Goal: Task Accomplishment & Management: Complete application form

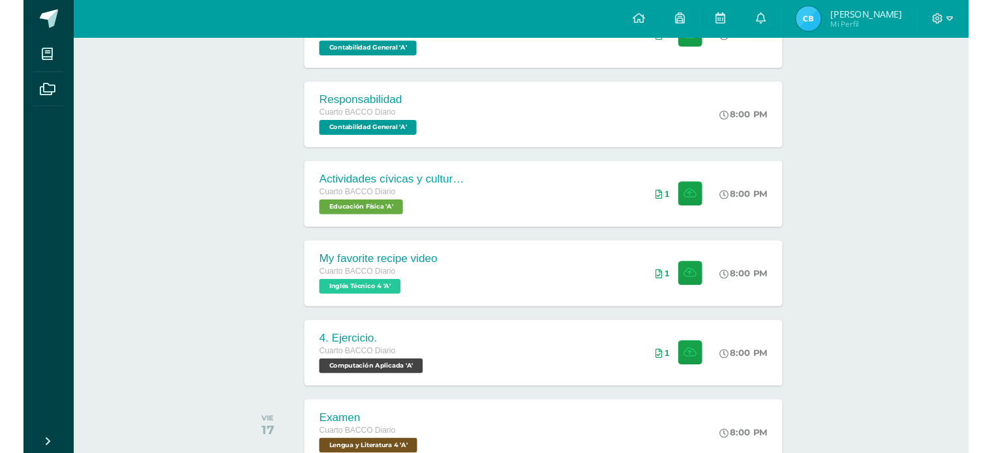
scroll to position [261, 0]
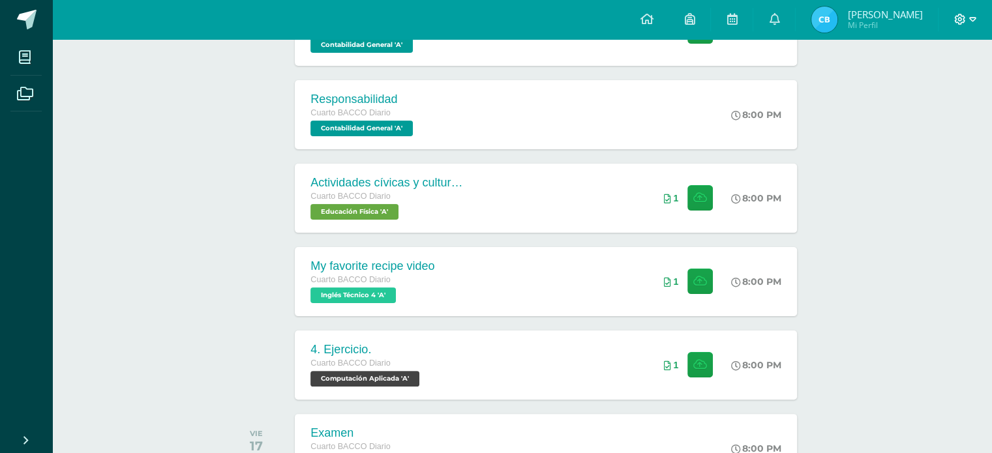
click at [964, 20] on icon at bounding box center [960, 20] width 12 height 12
click at [916, 85] on span "Cerrar sesión" at bounding box center [931, 89] width 59 height 12
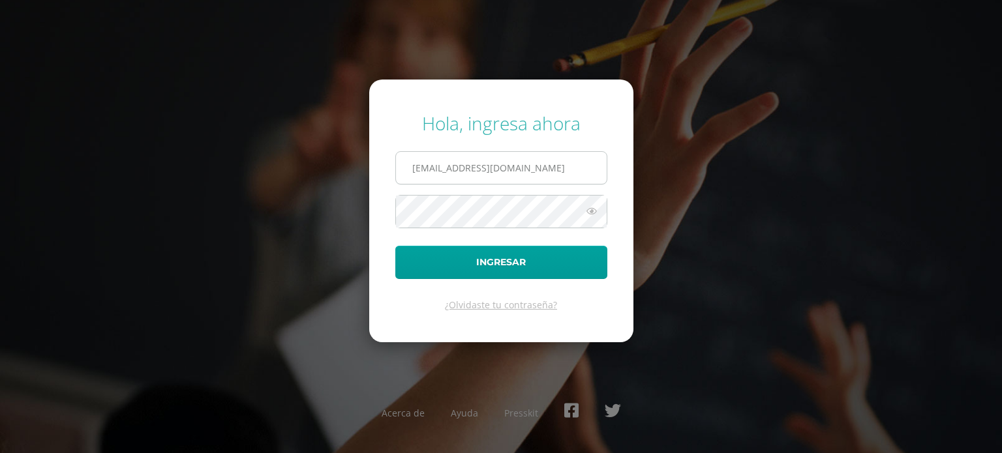
click at [444, 169] on input "2557682@insarycristovive.edu.gt" at bounding box center [501, 168] width 211 height 32
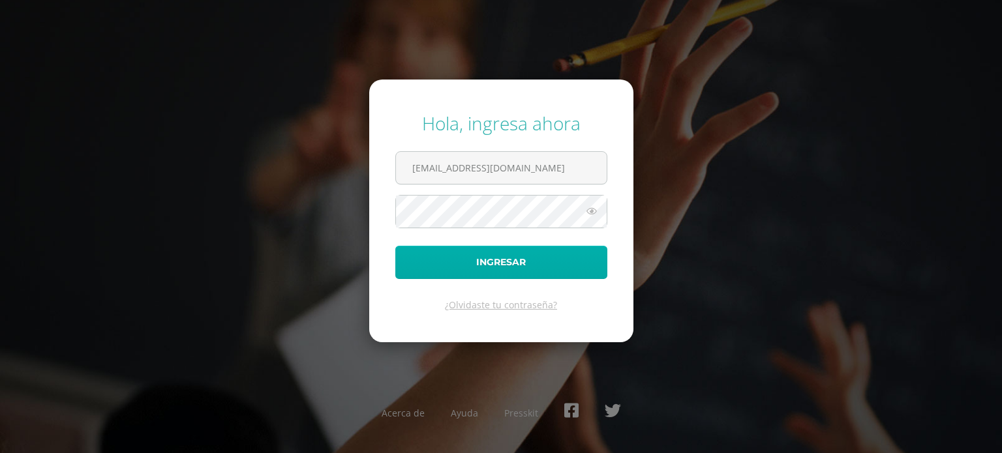
type input "2559582@insarycristovive.edu.gt"
click at [462, 256] on button "Ingresar" at bounding box center [501, 262] width 212 height 33
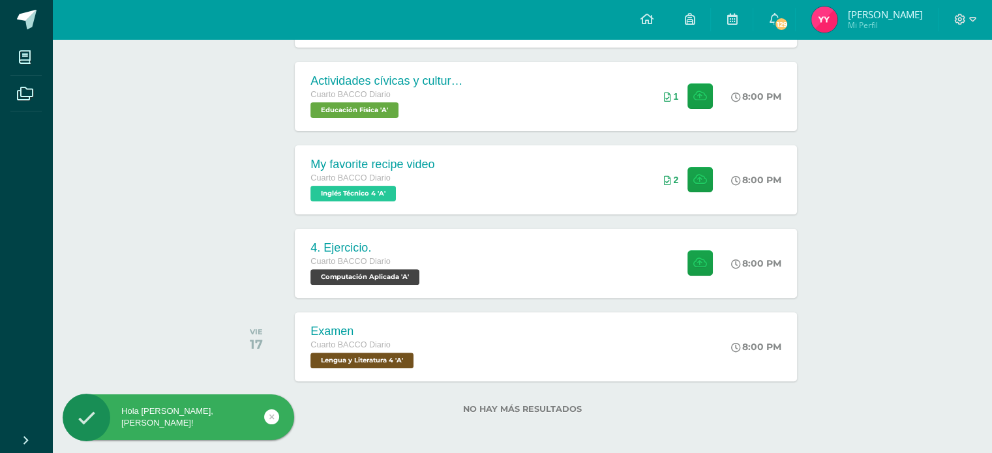
scroll to position [365, 0]
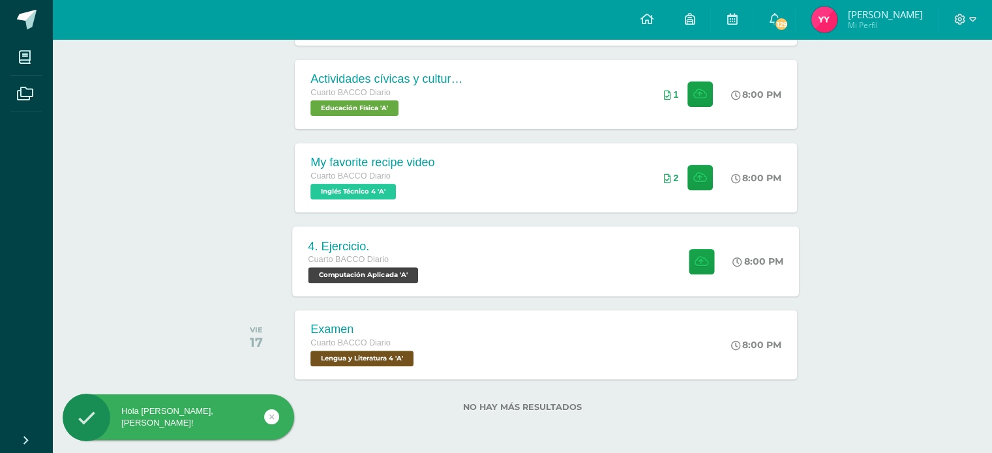
click at [430, 247] on div "4. Ejercicio. Cuarto BACCO Diario Computación Aplicada 'A'" at bounding box center [365, 261] width 145 height 70
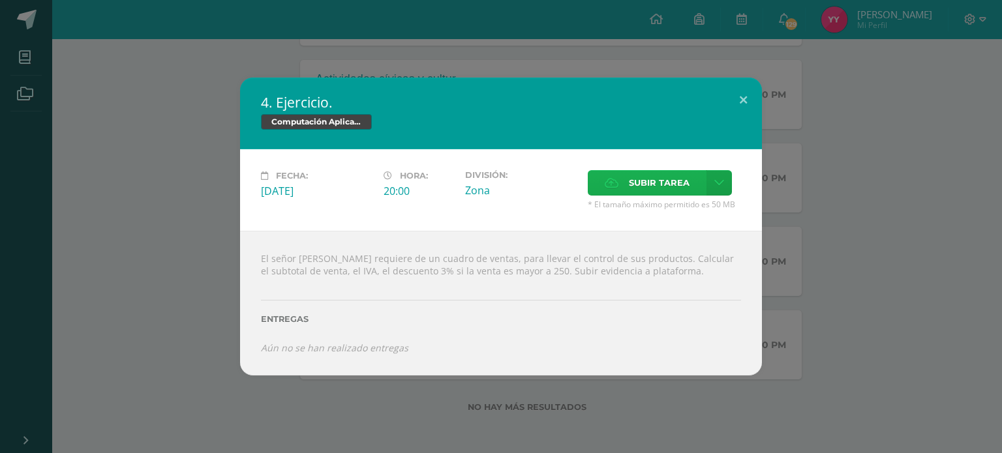
click at [612, 183] on icon at bounding box center [612, 183] width 14 height 8
click at [0, 0] on input "Subir tarea" at bounding box center [0, 0] width 0 height 0
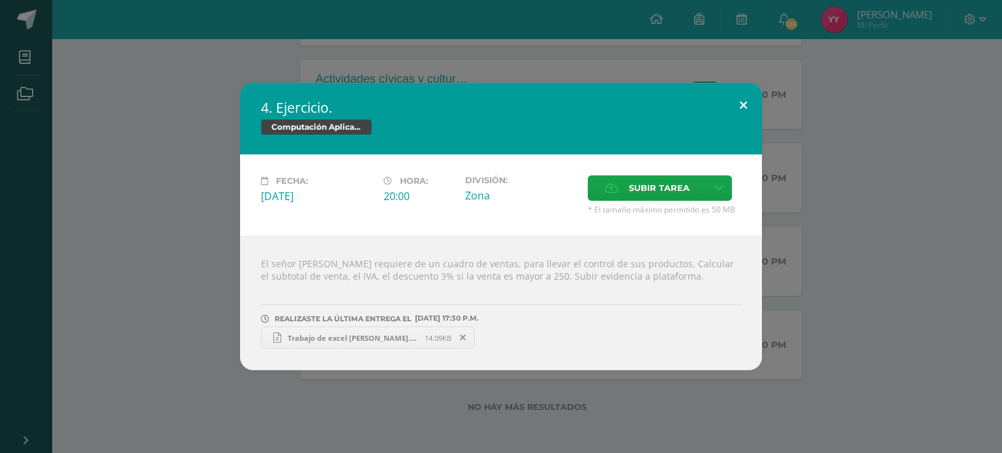
click at [747, 101] on button at bounding box center [743, 105] width 37 height 44
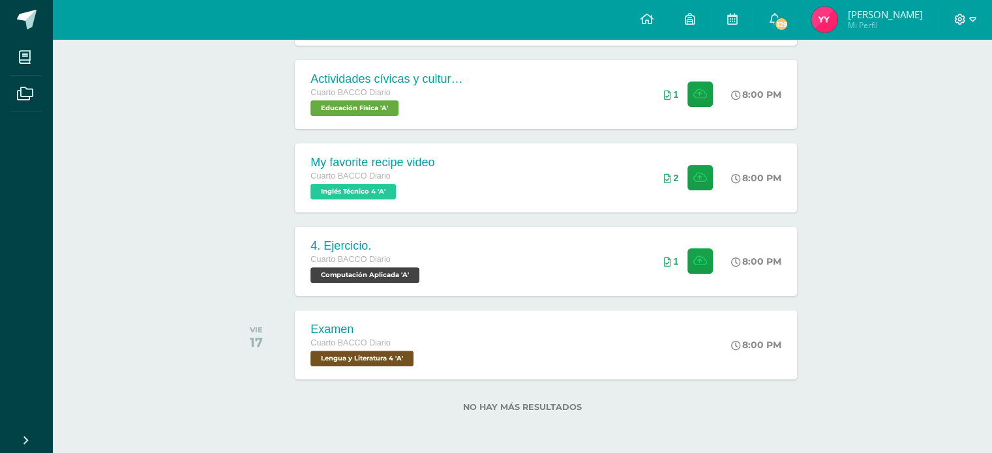
click at [957, 23] on icon at bounding box center [960, 20] width 12 height 12
click at [905, 93] on span "Cerrar sesión" at bounding box center [931, 89] width 59 height 12
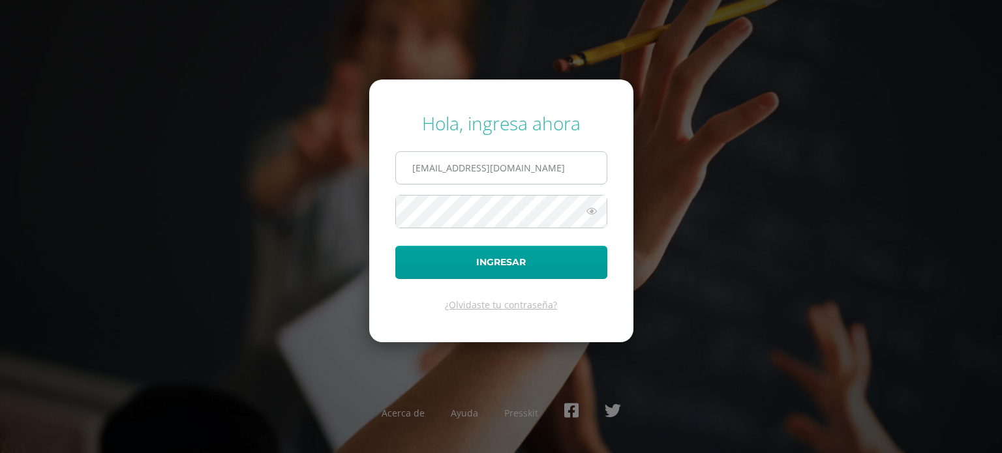
click at [444, 162] on input "2559582@insarycristovive.edu.gt" at bounding box center [501, 168] width 211 height 32
click at [446, 172] on input "2559582@insarycristovive.edu.gt" at bounding box center [501, 168] width 211 height 32
type input "2557682@insarycristovive.edu.gt"
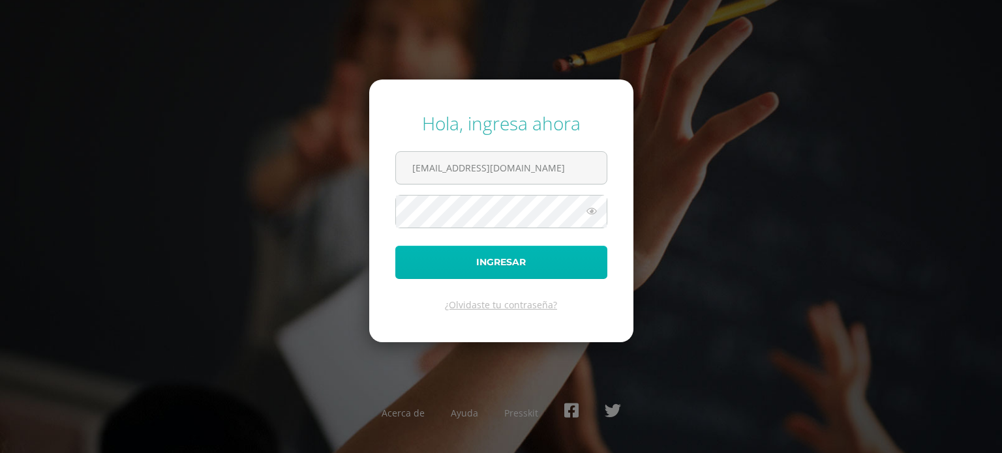
click at [483, 268] on button "Ingresar" at bounding box center [501, 262] width 212 height 33
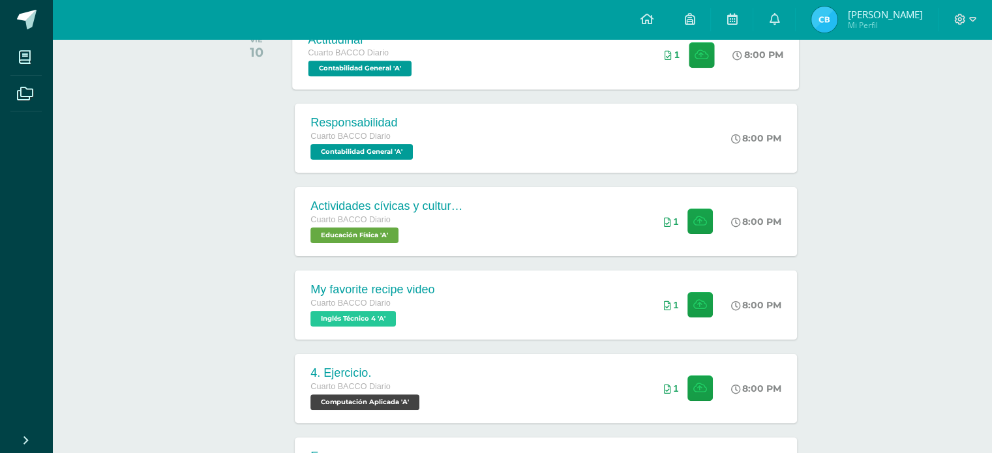
scroll to position [261, 0]
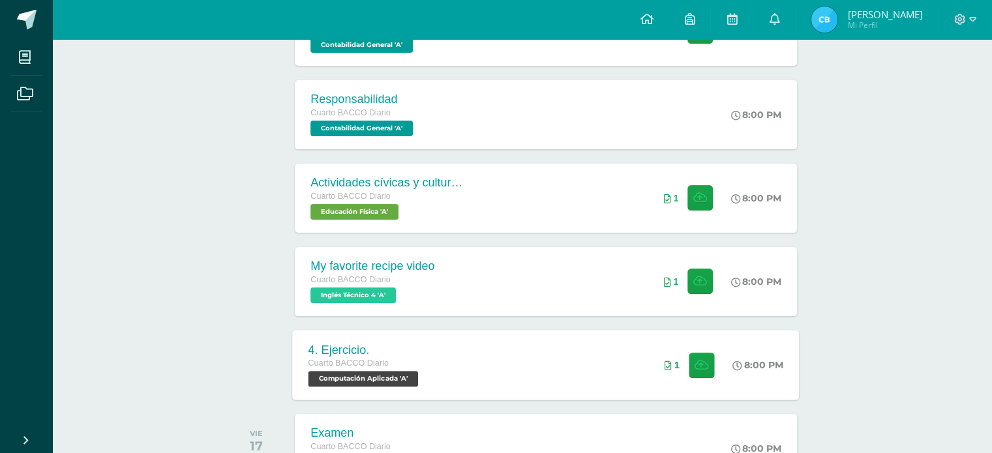
click at [615, 357] on div "4. Ejercicio. Cuarto BACCO Diario Computación Aplicada 'A' 8:00 PM 1 4. Ejercic…" at bounding box center [546, 365] width 507 height 70
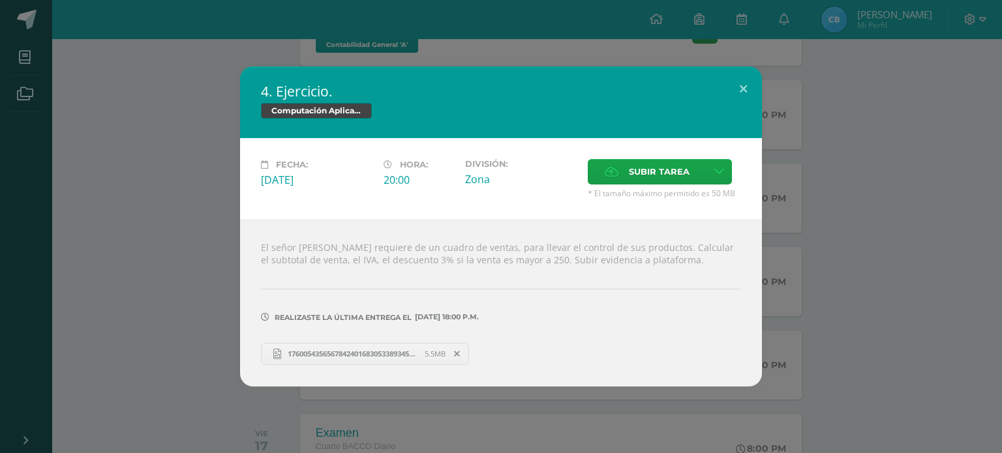
click at [460, 354] on span at bounding box center [457, 354] width 22 height 14
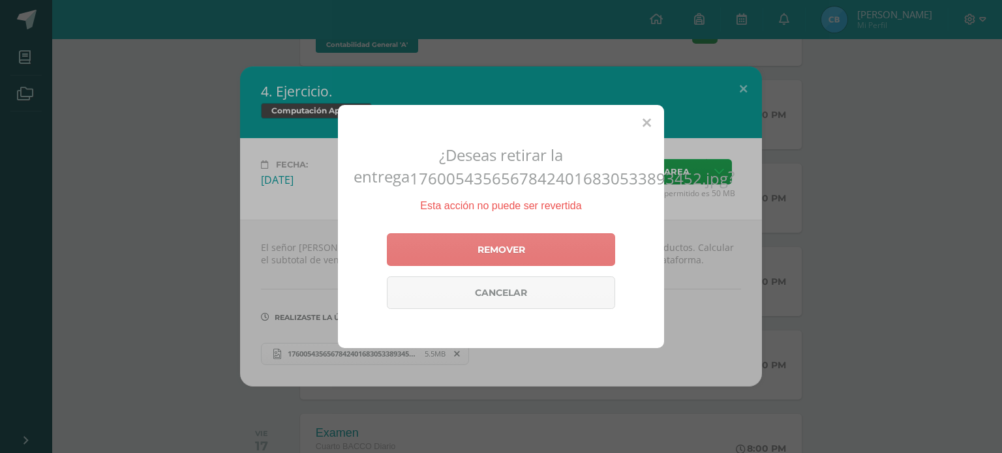
click at [493, 265] on link "Remover" at bounding box center [501, 249] width 228 height 33
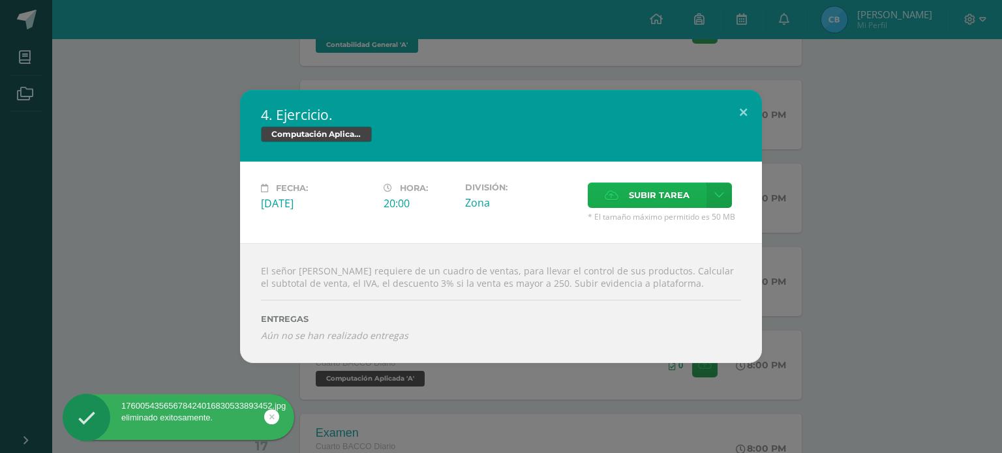
click at [663, 196] on span "Subir tarea" at bounding box center [659, 195] width 61 height 24
click at [0, 0] on input "Subir tarea" at bounding box center [0, 0] width 0 height 0
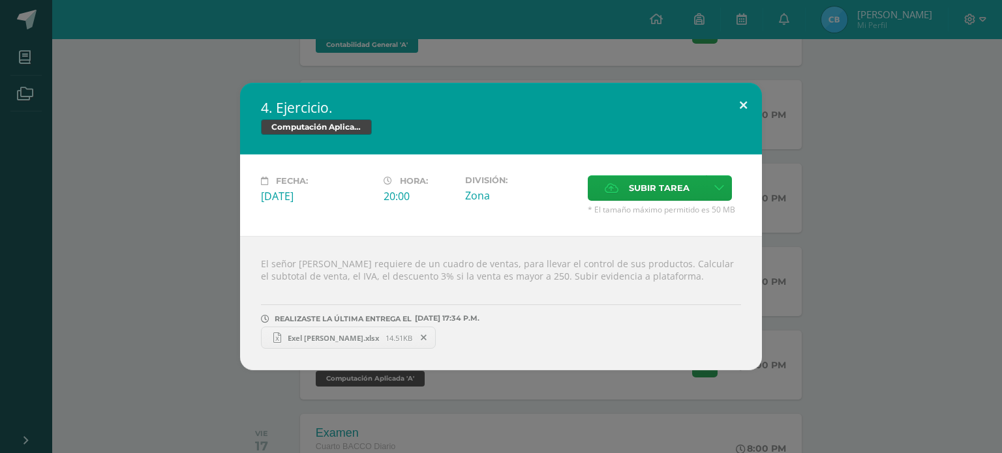
click at [750, 98] on button at bounding box center [743, 105] width 37 height 44
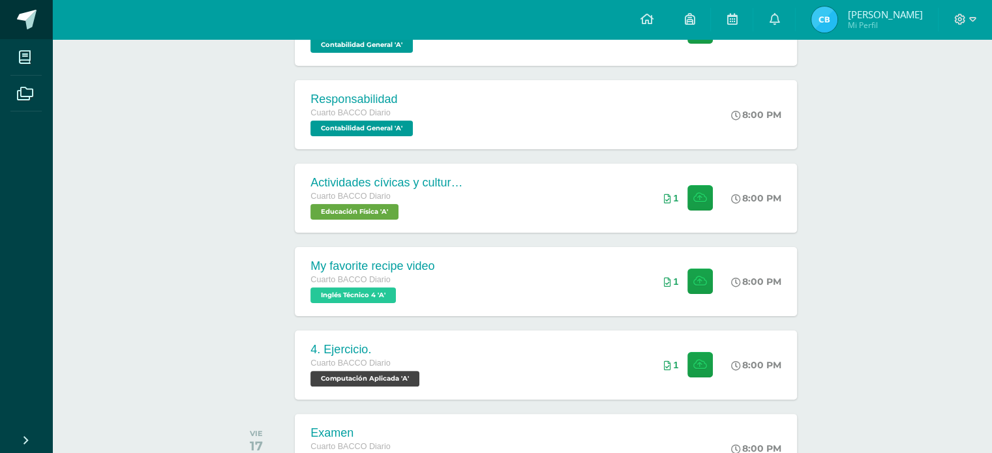
click at [41, 18] on span at bounding box center [71, 20] width 61 height 27
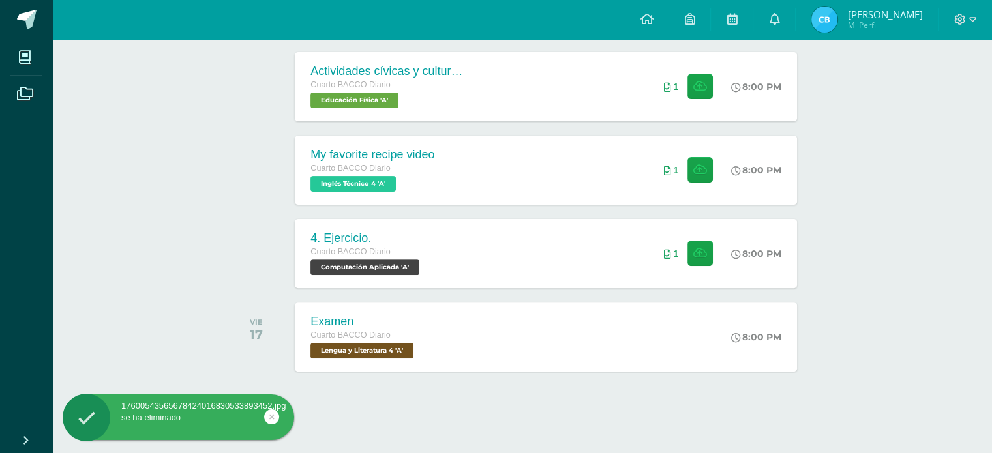
scroll to position [365, 0]
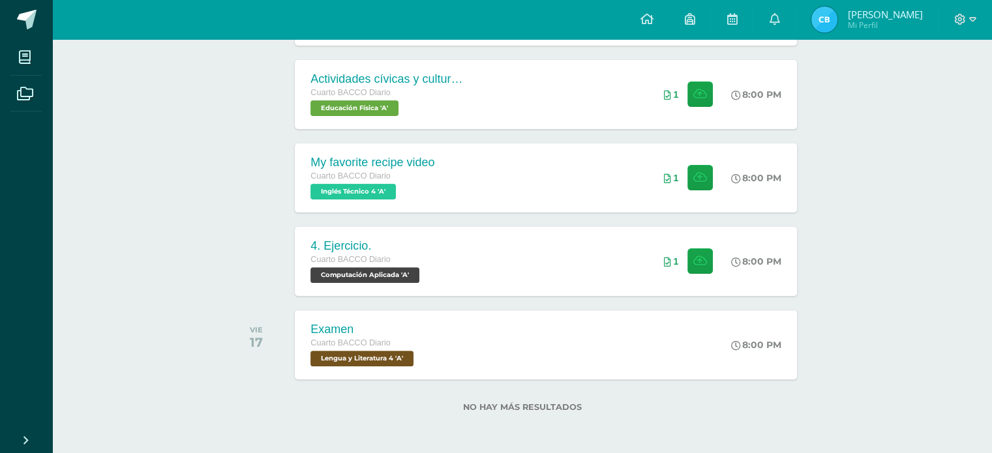
click at [835, 7] on span "[PERSON_NAME] Mi Perfil" at bounding box center [867, 20] width 116 height 26
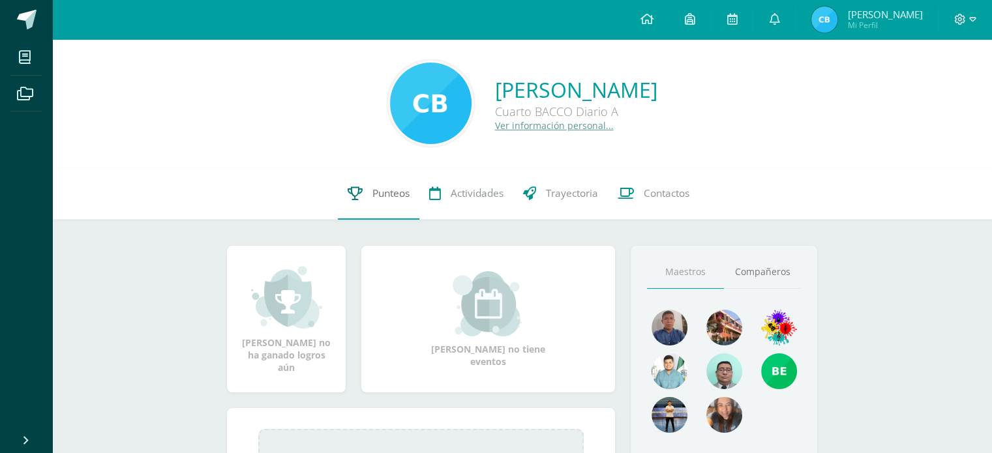
click at [355, 198] on icon at bounding box center [355, 194] width 15 height 14
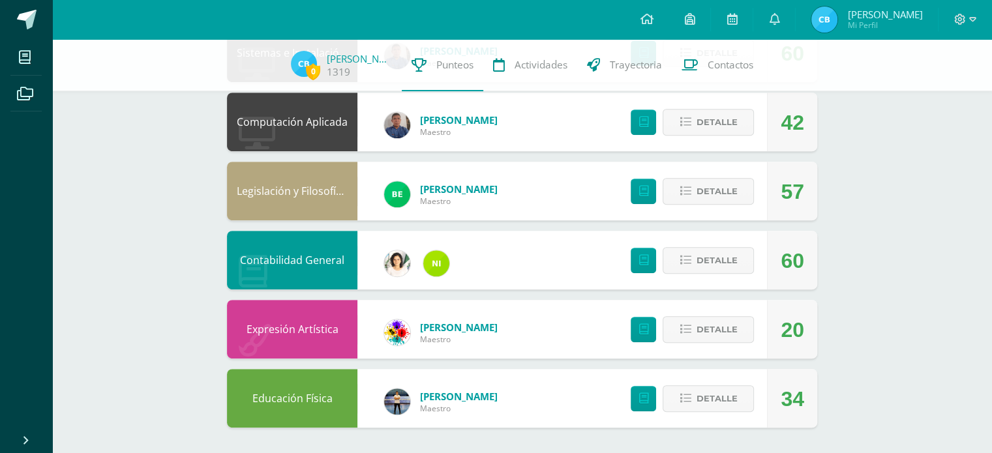
scroll to position [597, 0]
